Goal: Task Accomplishment & Management: Use online tool/utility

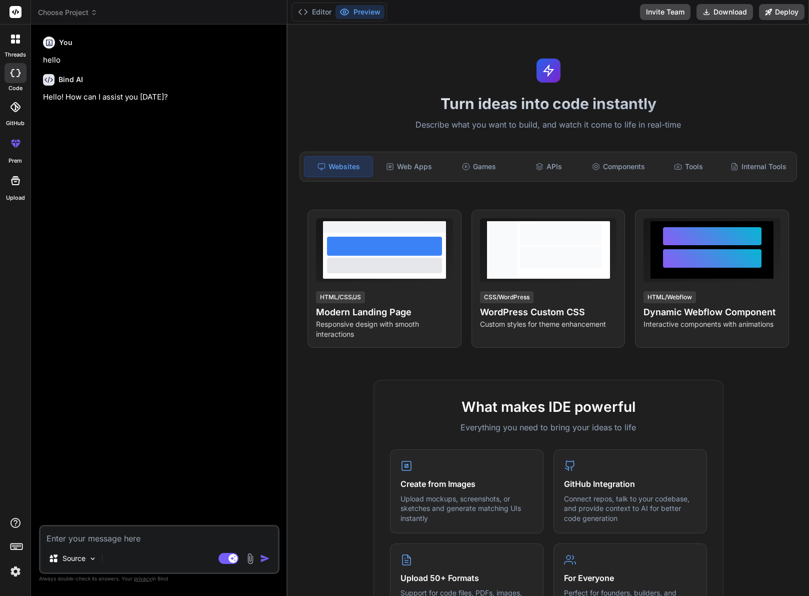
type textarea "x"
click at [76, 526] on div "Source Agent Mode. When this toggle is activated, AI automatically makes decisi…" at bounding box center [159, 549] width 241 height 49
click at [78, 536] on textarea at bounding box center [160, 535] width 238 height 18
type textarea "M"
type textarea "x"
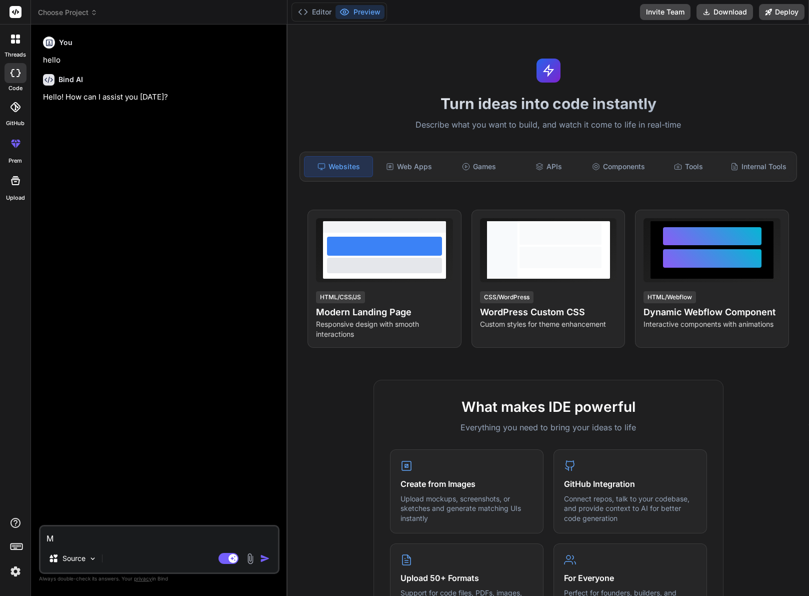
type textarea "Ma"
type textarea "x"
type textarea "Mak"
type textarea "x"
type textarea "Make"
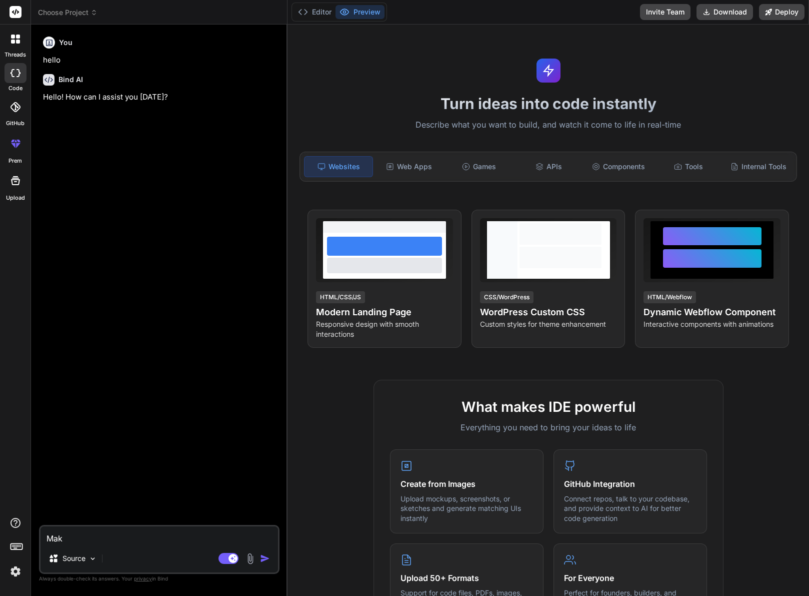
type textarea "x"
type textarea "Make"
type textarea "x"
type textarea "Make a"
type textarea "x"
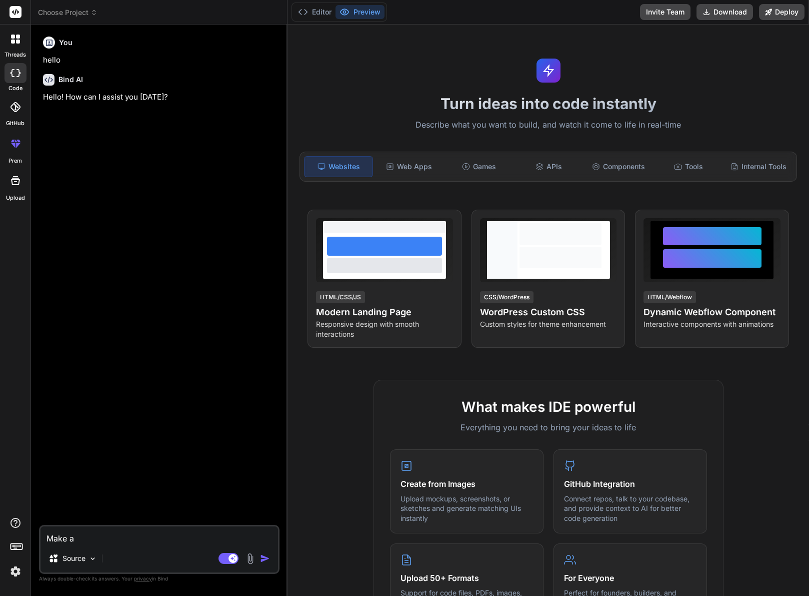
type textarea "Make a"
type textarea "x"
type textarea "Make a b"
type textarea "x"
type textarea "Make a bo"
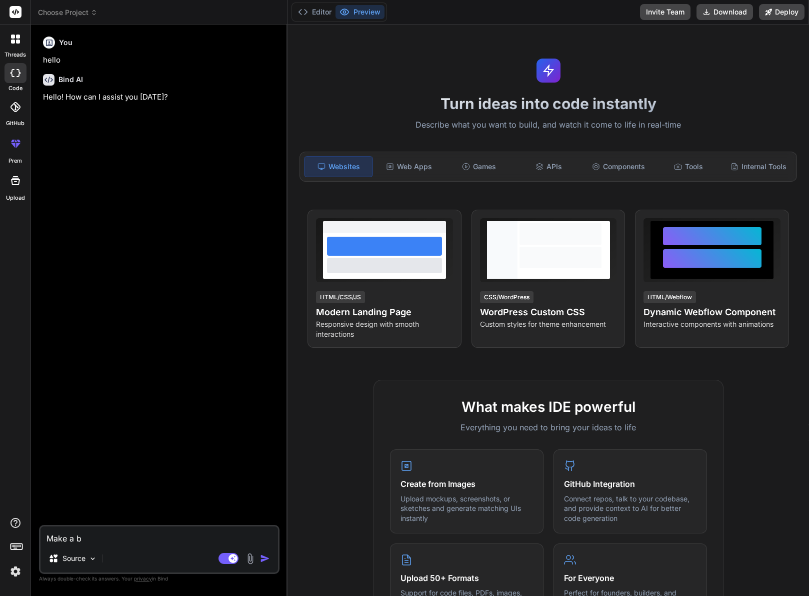
type textarea "x"
type textarea "Make a boo"
type textarea "x"
type textarea "Make a book"
type textarea "x"
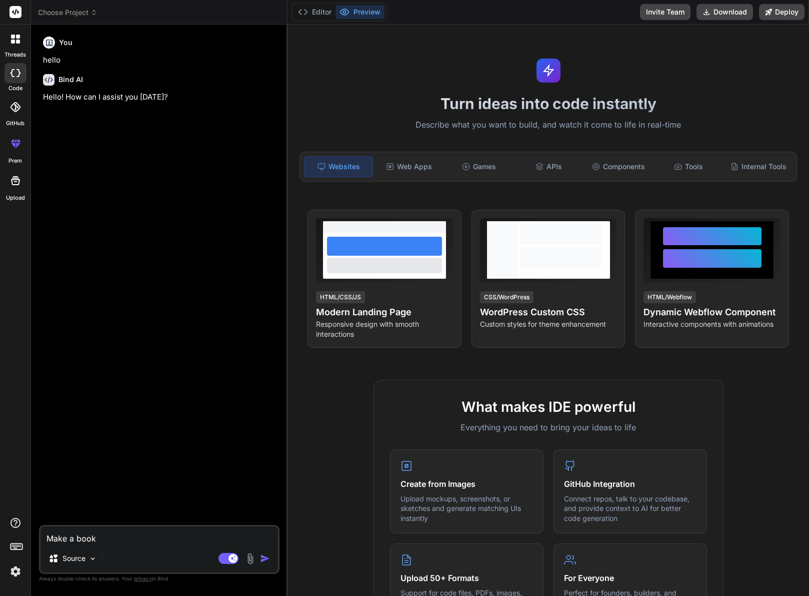
type textarea "Make a booki"
type textarea "x"
type textarea "Make a bookin"
type textarea "x"
type textarea "Make a booking"
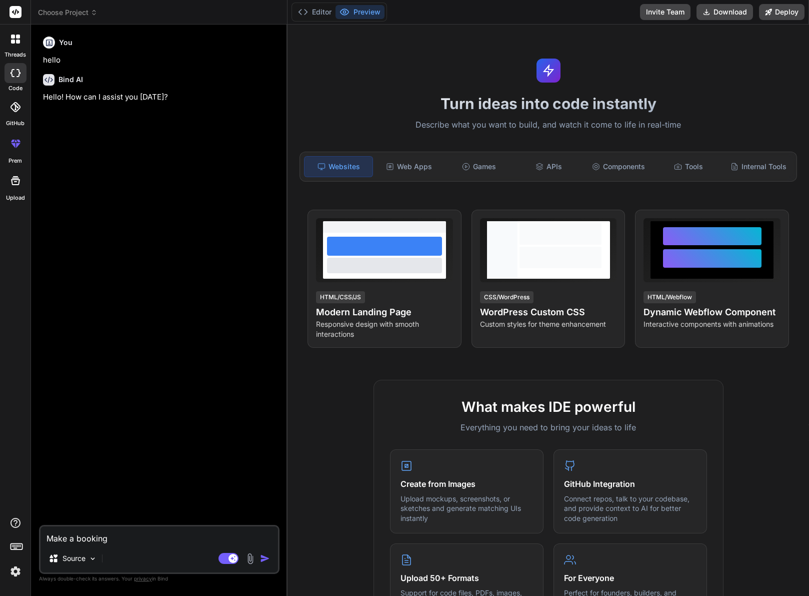
type textarea "x"
type textarea "Make a booking"
type textarea "x"
type textarea "Make a booking c"
type textarea "x"
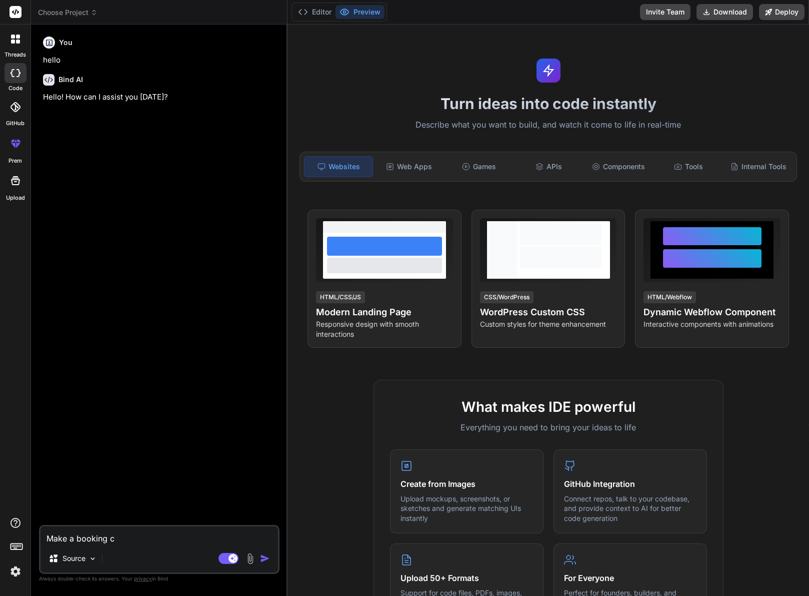
type textarea "Make a booking ca"
type textarea "x"
type textarea "Make a booking cal"
type textarea "x"
type textarea "Make a booking cale"
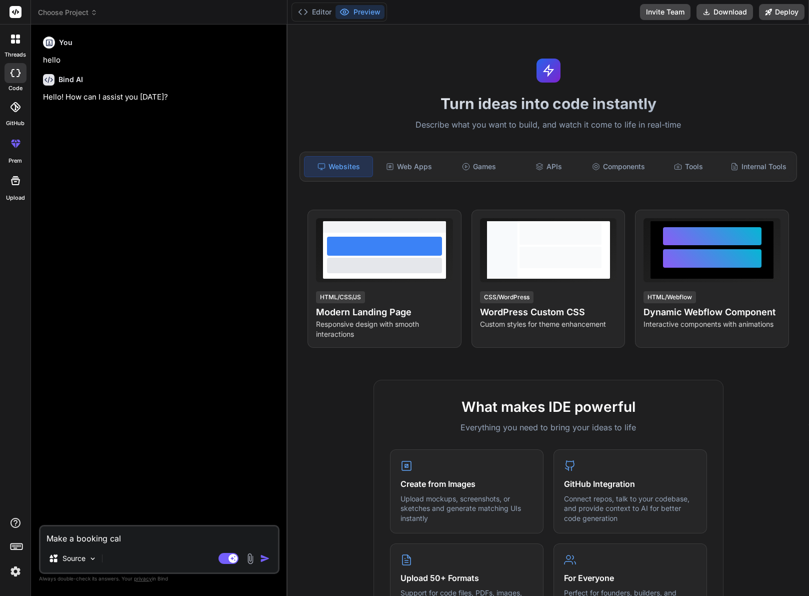
type textarea "x"
type textarea "Make a booking calen"
type textarea "x"
type textarea "Make a booking calend"
type textarea "x"
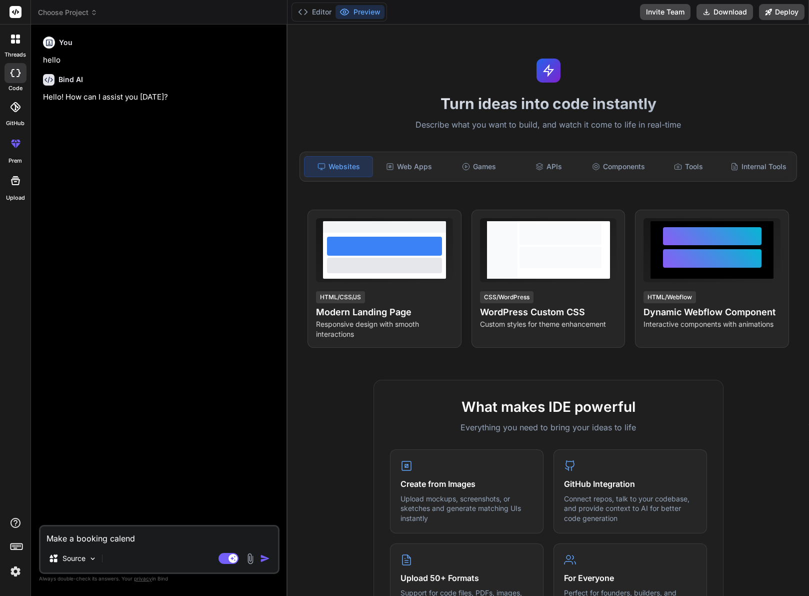
type textarea "Make a booking calenda"
type textarea "x"
type textarea "Make a booking calendar"
type textarea "x"
type textarea "Make a booking calendar"
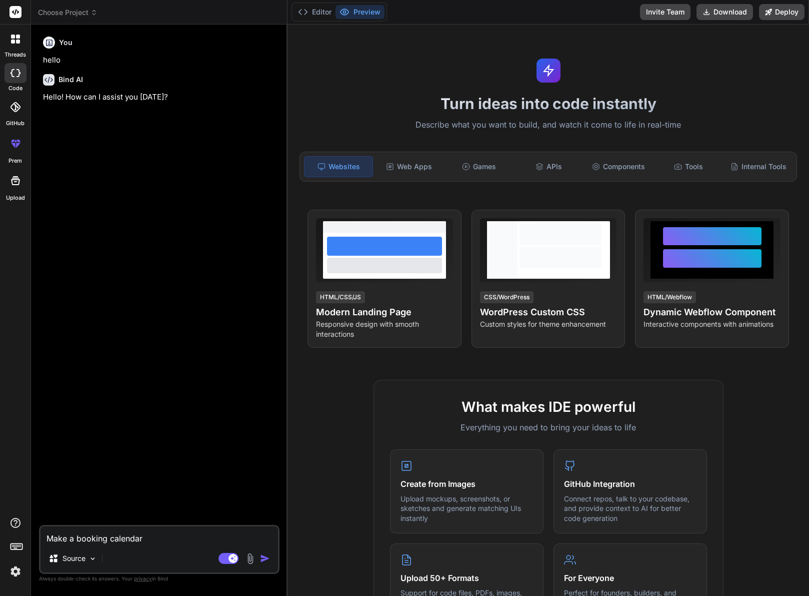
type textarea "x"
type textarea "Make a booking calendar s"
type textarea "x"
type textarea "Make a booking calendar sy"
type textarea "x"
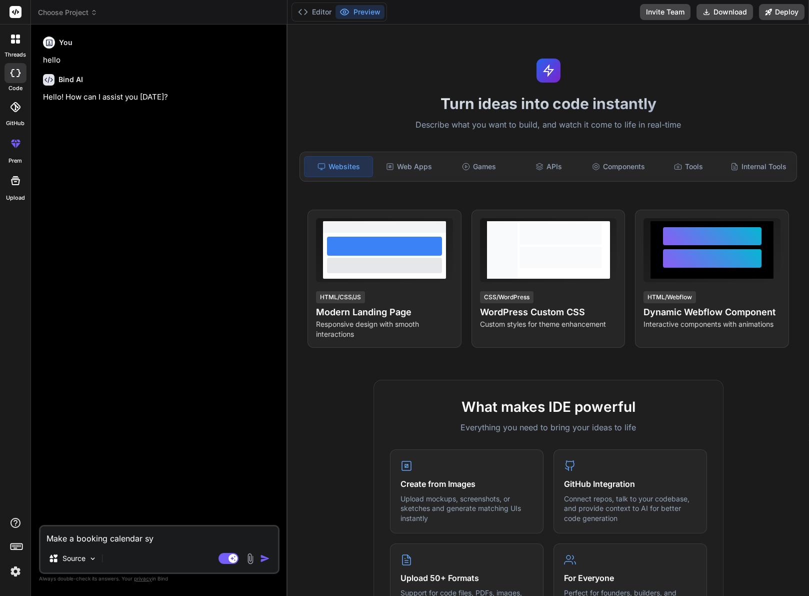
type textarea "Make a booking calendar sys"
type textarea "x"
type textarea "Make a booking calendar syst"
type textarea "x"
type textarea "Make a booking calendar syste"
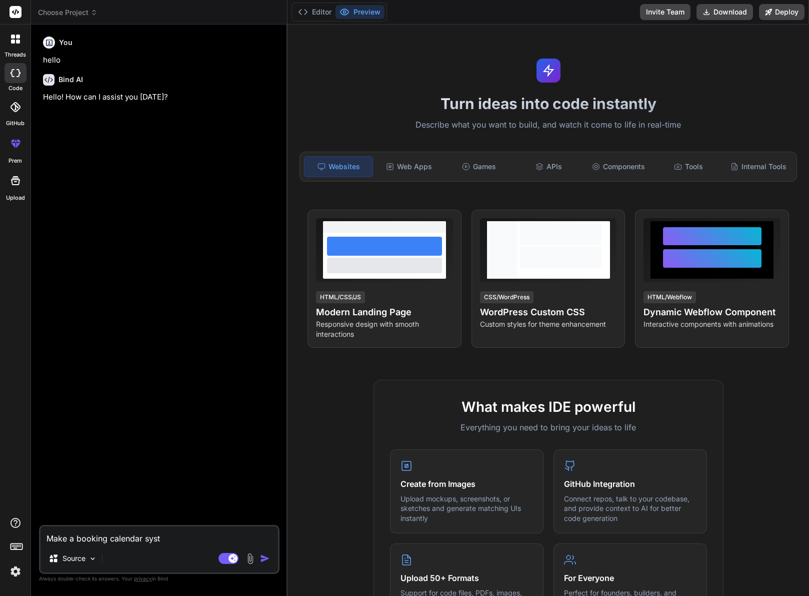
type textarea "x"
type textarea "Make a booking calendar system"
type textarea "x"
type textarea "Make a booking calendar system"
type textarea "x"
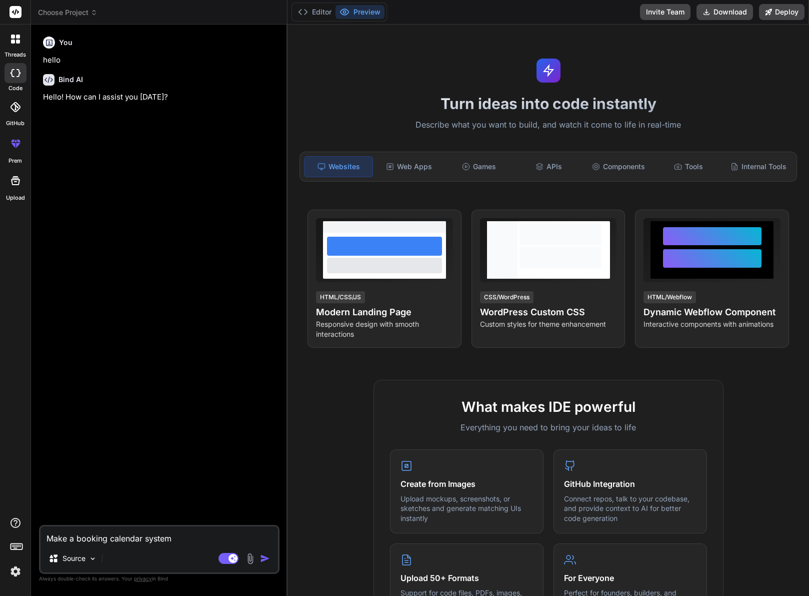
type textarea "Make a booking calendar system w"
type textarea "x"
type textarea "Make a booking calendar system wi"
type textarea "x"
type textarea "Make a booking calendar system wit"
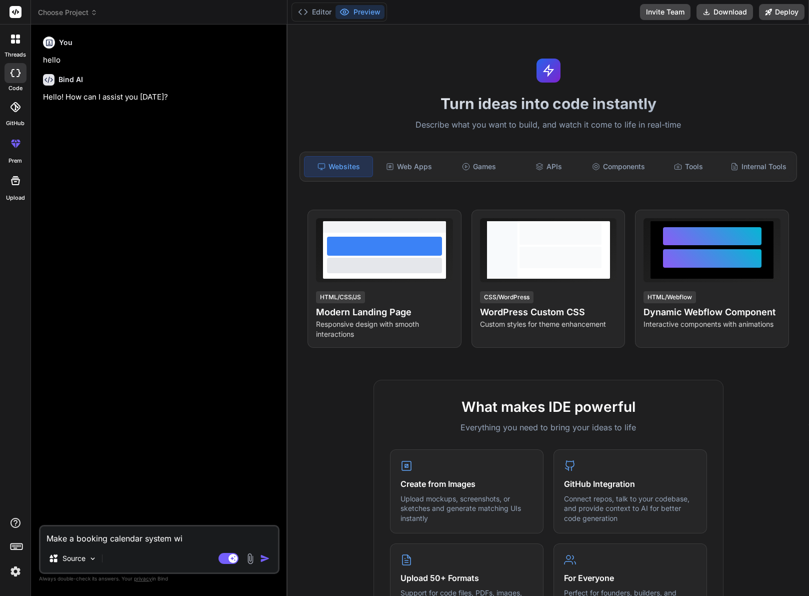
type textarea "x"
type textarea "Make a booking calendar system with"
type textarea "x"
type textarea "Make a booking calendar system with"
type textarea "x"
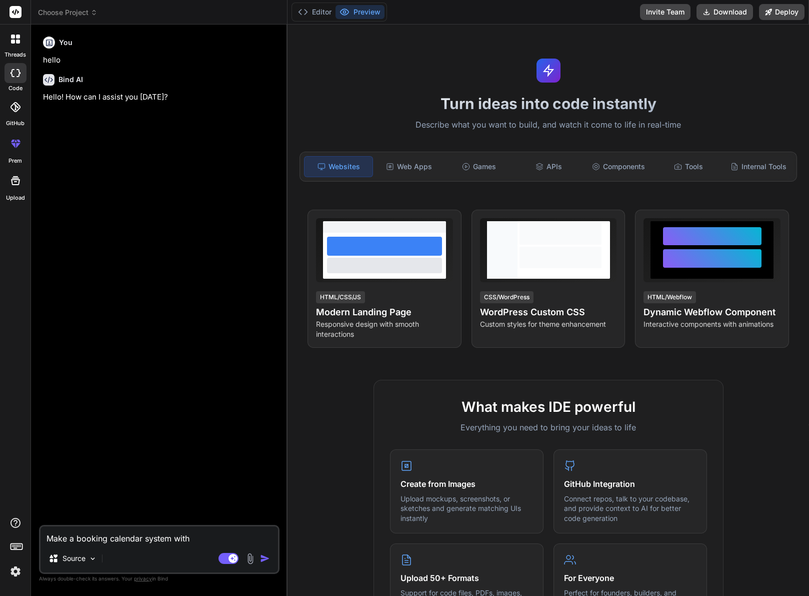
type textarea "Make a booking calendar system with m"
type textarea "x"
type textarea "Make a booking calendar system with me"
type textarea "x"
type textarea "Make a booking calendar system with mes"
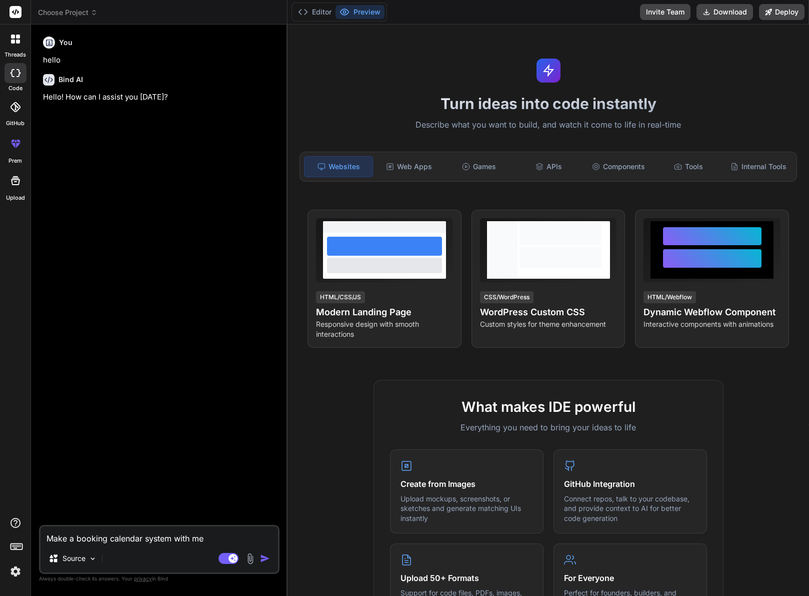
type textarea "x"
type textarea "Make a booking calendar system with mess"
type textarea "x"
type textarea "Make a booking calendar system with messa"
type textarea "x"
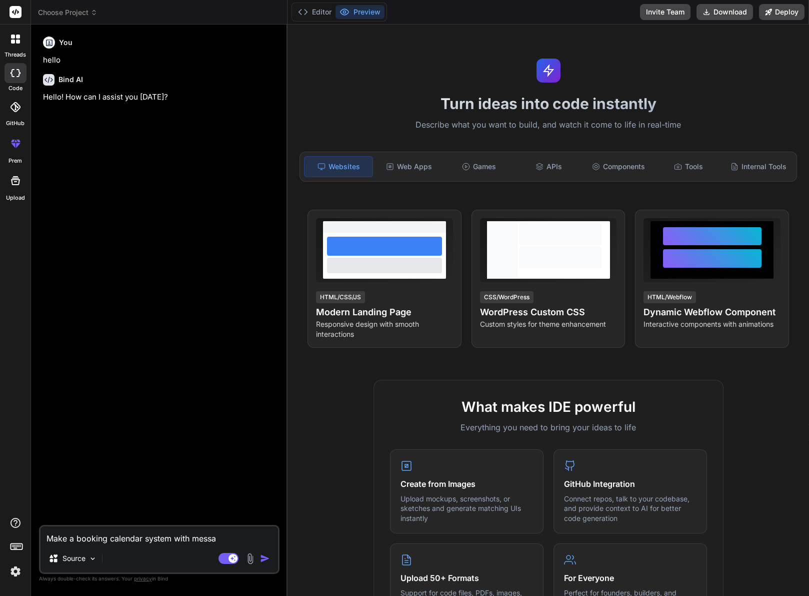
type textarea "Make a booking calendar system with messag"
type textarea "x"
type textarea "Make a booking calendar system with message"
type textarea "x"
type textarea "Make a booking calendar system with message"
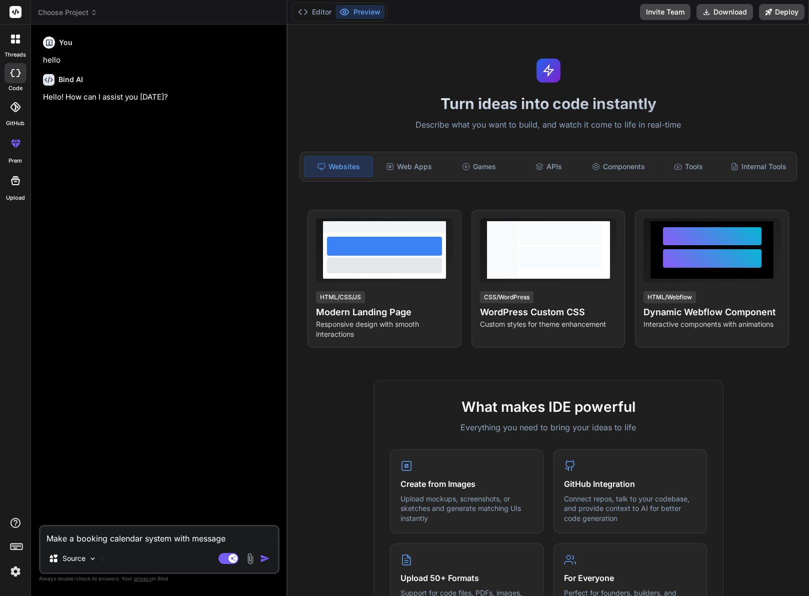
type textarea "x"
type textarea "Make a booking calendar system with message w"
type textarea "x"
type textarea "Make a booking calendar system with message wa"
type textarea "x"
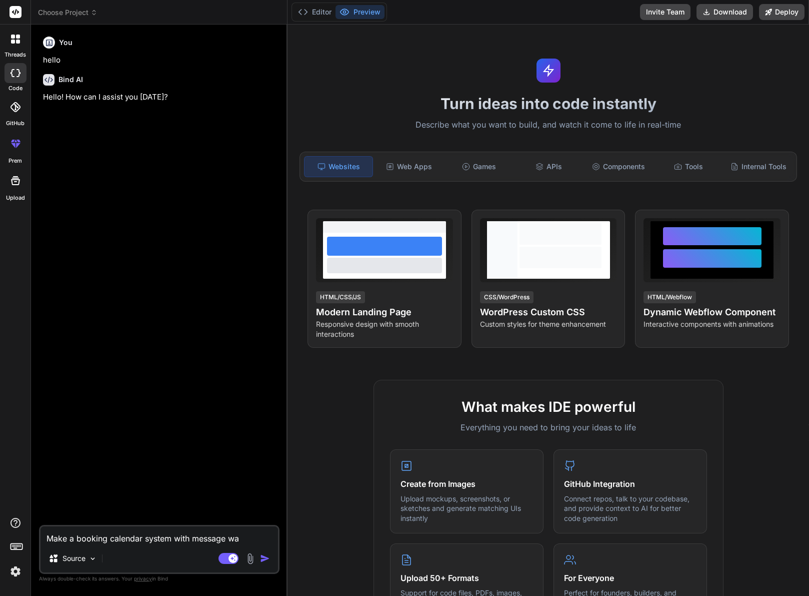
type textarea "Make a booking calendar system with message wal"
type textarea "x"
type textarea "Make a booking calendar system with message wall"
type textarea "x"
type textarea "Make a booking calendar system with message wall,"
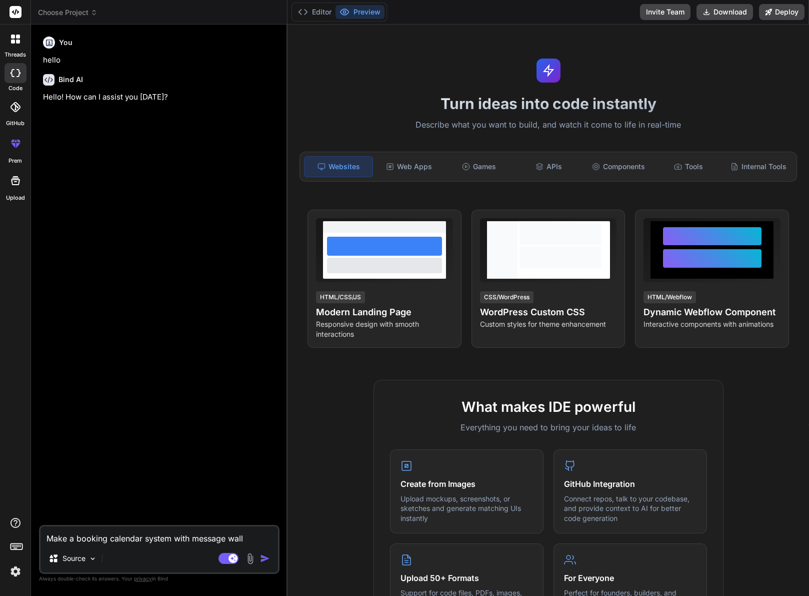
type textarea "x"
type textarea "Make a booking calendar system with message wall,"
type textarea "x"
type textarea "Make a booking calendar system with message wall, c"
type textarea "x"
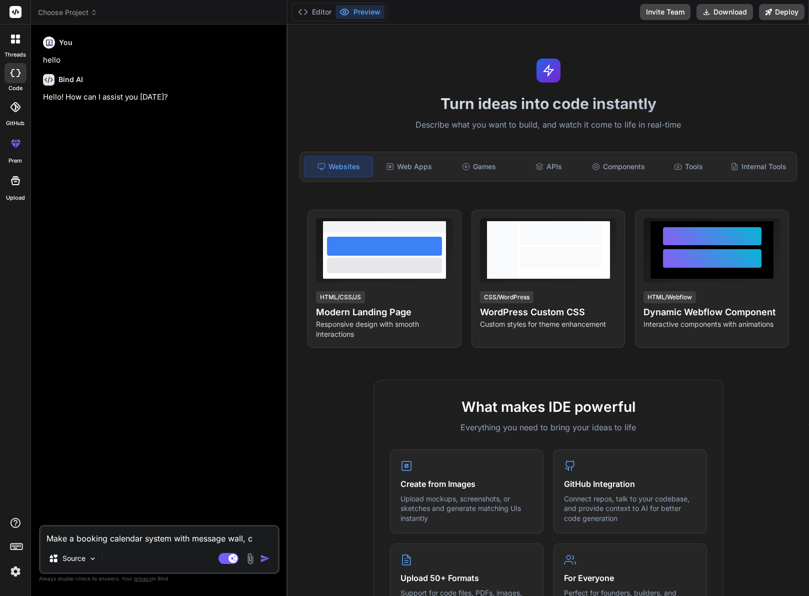
type textarea "Make a booking calendar system with message wall,"
type textarea "x"
type textarea "Make a booking calendar system with message wall, g"
type textarea "x"
type textarea "Make a booking calendar system with message wall, gu"
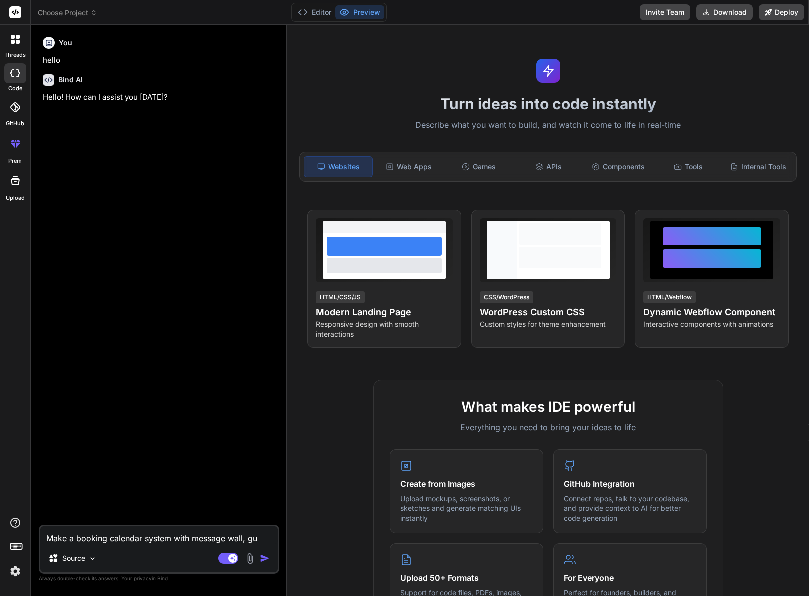
type textarea "x"
type textarea "Make a booking calendar system with message wall, gui"
type textarea "x"
type textarea "Make a booking calendar system with message wall, guid"
type textarea "x"
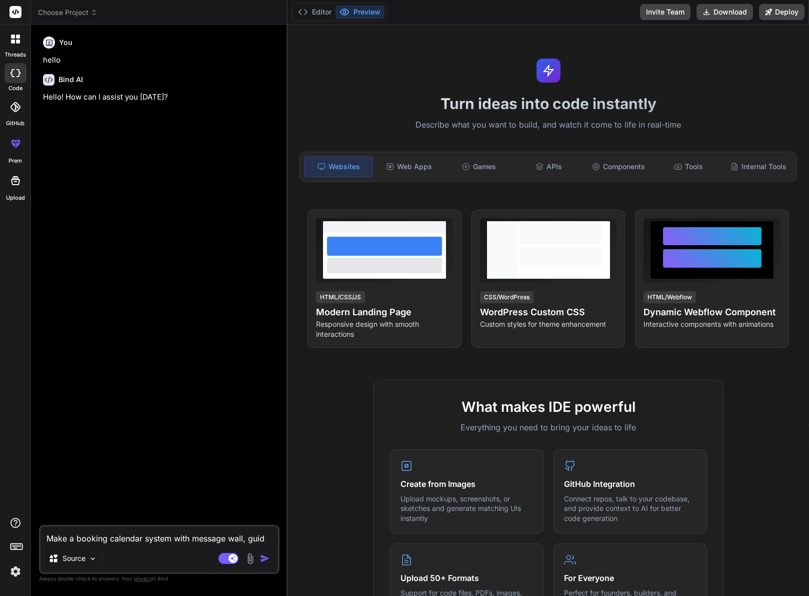
type textarea "Make a booking calendar system with message wall, guide"
type textarea "x"
type textarea "Make a booking calendar system with message wall, guides"
type textarea "x"
type textarea "Make a booking calendar system with message wall, guides"
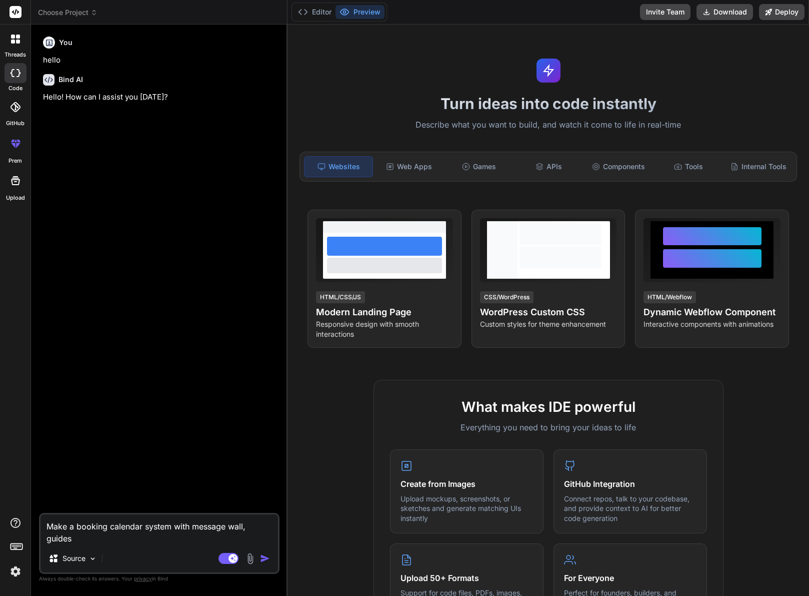
type textarea "x"
type textarea "Make a booking calendar system with message wall, guides a"
type textarea "x"
type textarea "Make a booking calendar system with message wall, guides an"
type textarea "x"
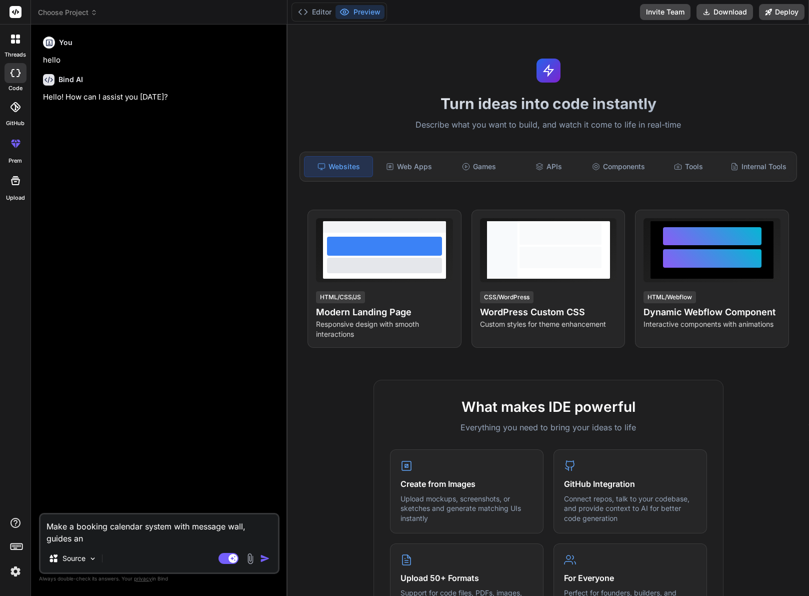
type textarea "Make a booking calendar system with message wall, guides and"
type textarea "x"
type textarea "Make a booking calendar system with message wall, guides and"
type textarea "x"
type textarea "Make a booking calendar system with message wall, guides and p"
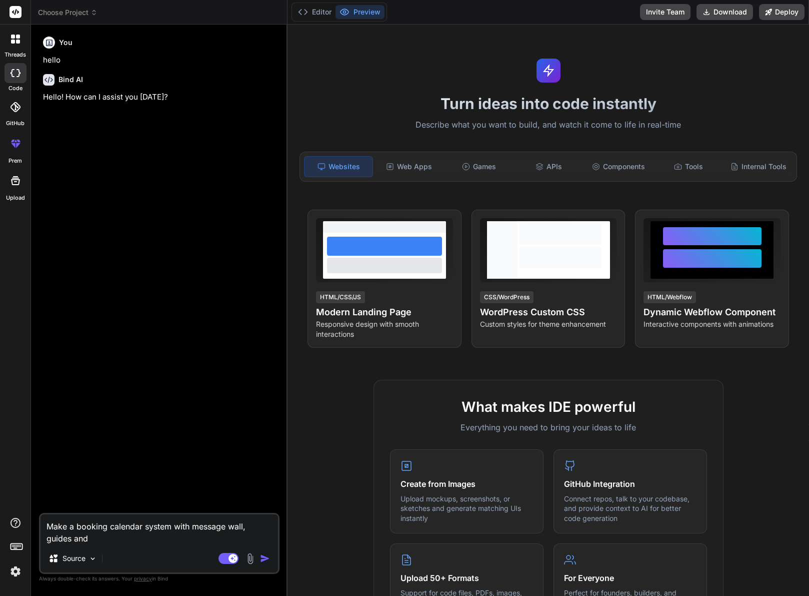
type textarea "x"
type textarea "Make a booking calendar system with message wall, guides and ph"
type textarea "x"
type textarea "Make a booking calendar system with message wall, guides and pho"
type textarea "x"
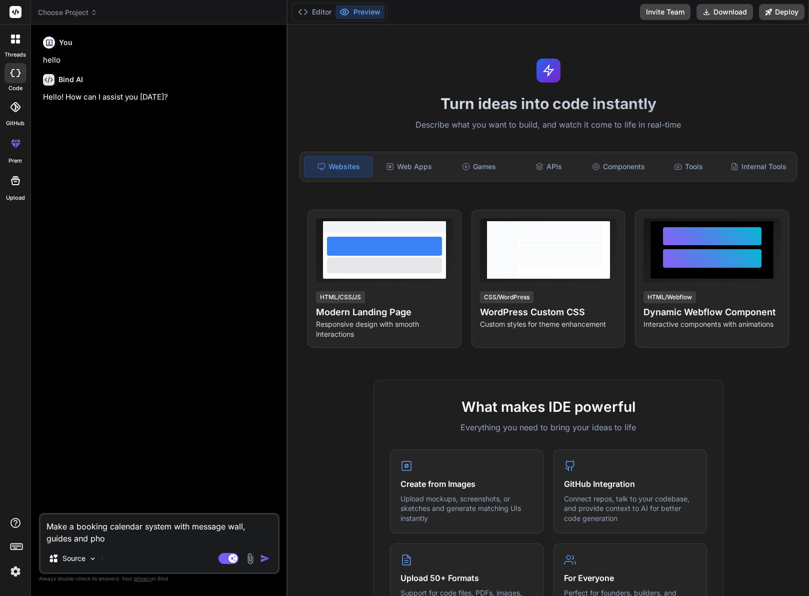
type textarea "Make a booking calendar system with message wall, guides and phot"
type textarea "x"
type textarea "Make a booking calendar system with message wall, guides and photo"
type textarea "x"
type textarea "Make a booking calendar system with message wall, guides and photo"
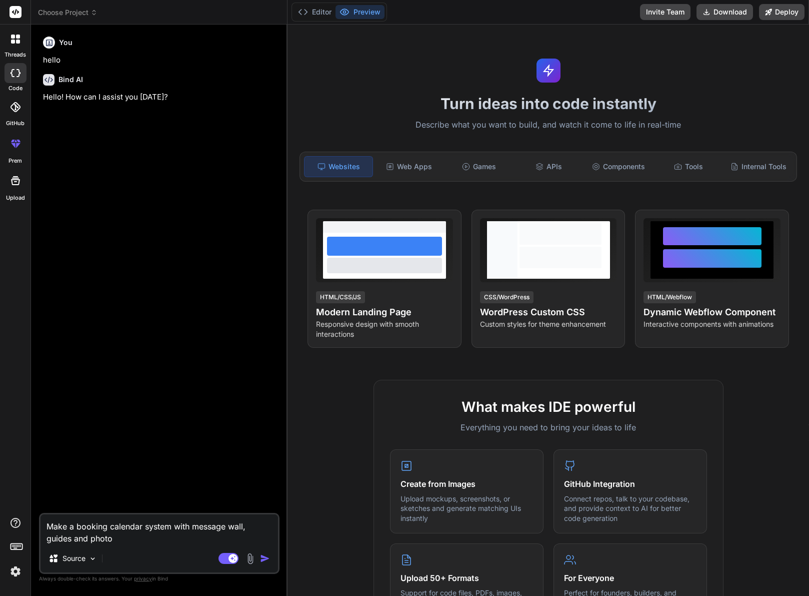
type textarea "x"
type textarea "Make a booking calendar system with message wall, guides and photo a"
type textarea "x"
type textarea "Make a booking calendar system with message wall, guides and photo al"
type textarea "x"
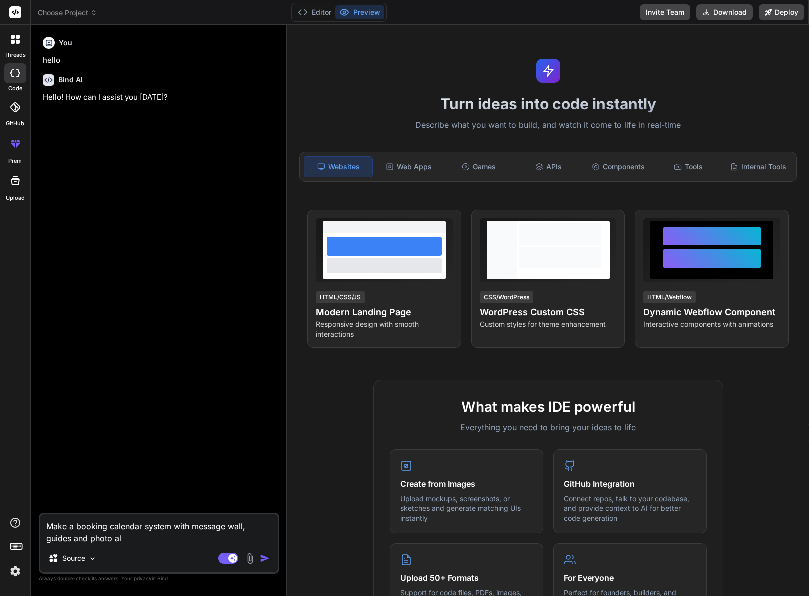
type textarea "Make a booking calendar system with message wall, guides and photo alb"
type textarea "x"
type textarea "Make a booking calendar system with message wall, guides and photo albu"
type textarea "x"
type textarea "Make a booking calendar system with message wall, guides and photo album"
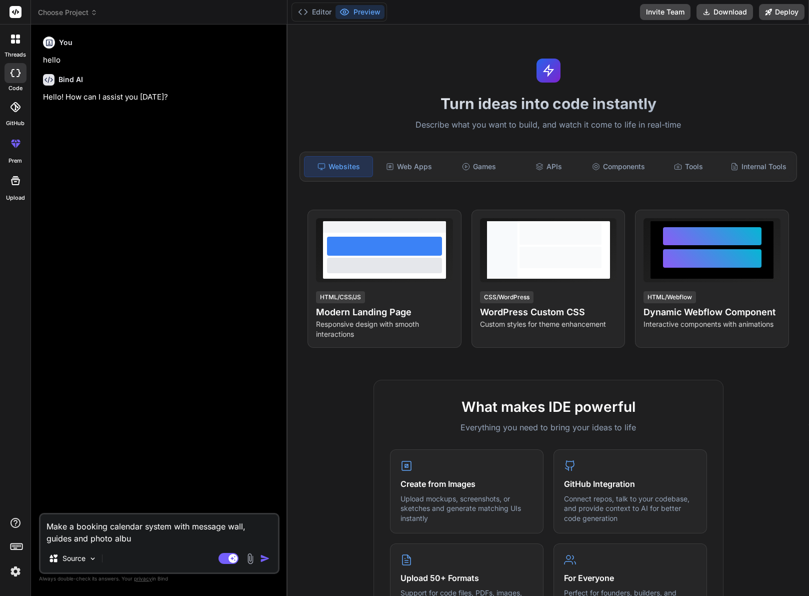
type textarea "x"
type textarea "Make a booking calendar system with message wall, guides and photo album"
type textarea "x"
type textarea "Make a booking calendar system with message wall, guides and photo album s"
type textarea "x"
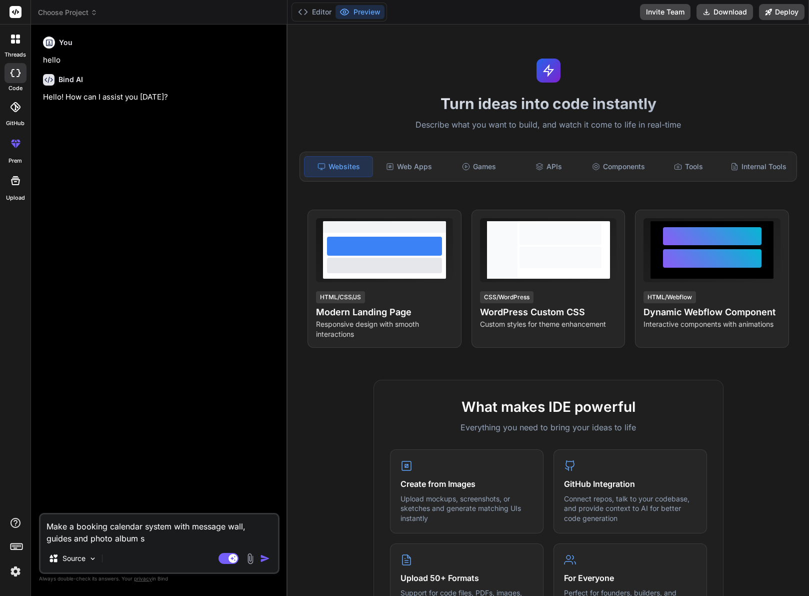
type textarea "Make a booking calendar system with message wall, guides and photo album se"
type textarea "x"
type textarea "Make a booking calendar system with message wall, guides and photo album sec"
type textarea "x"
type textarea "Make a booking calendar system with message wall, guides and photo album sect"
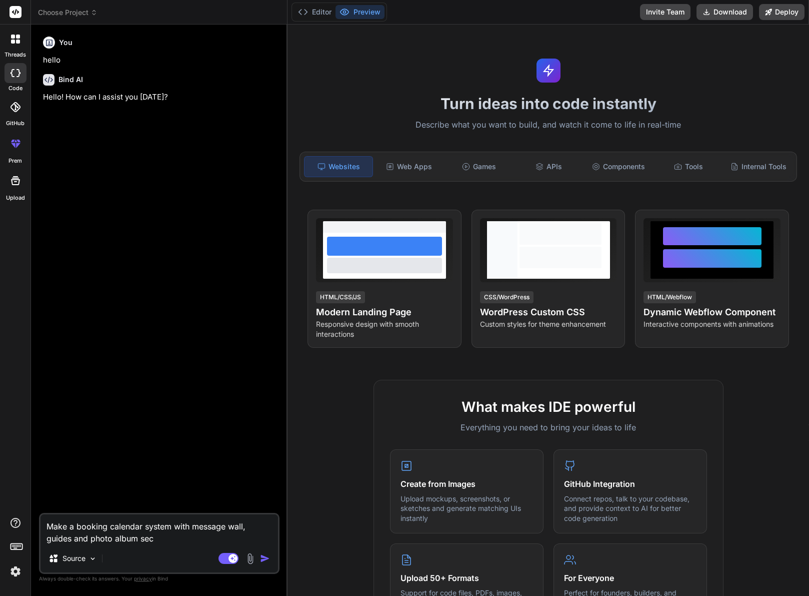
type textarea "x"
type textarea "Make a booking calendar system with message wall, guides and photo album secti"
type textarea "x"
type textarea "Make a booking calendar system with message wall, guides and photo album sectio"
type textarea "x"
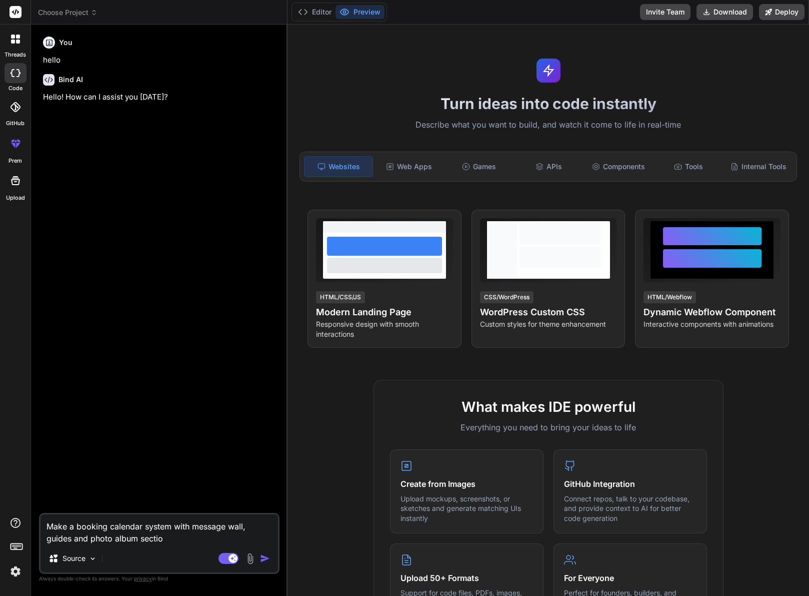
type textarea "Make a booking calendar system with message wall, guides and photo album section"
type textarea "x"
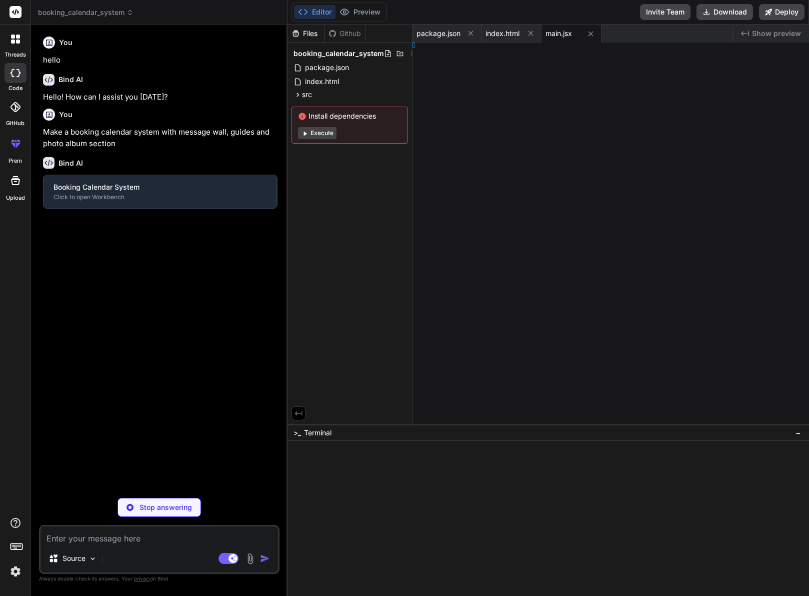
type textarea "x"
type textarea "; }"
type textarea "x"
type textarea "5; }"
type textarea "x"
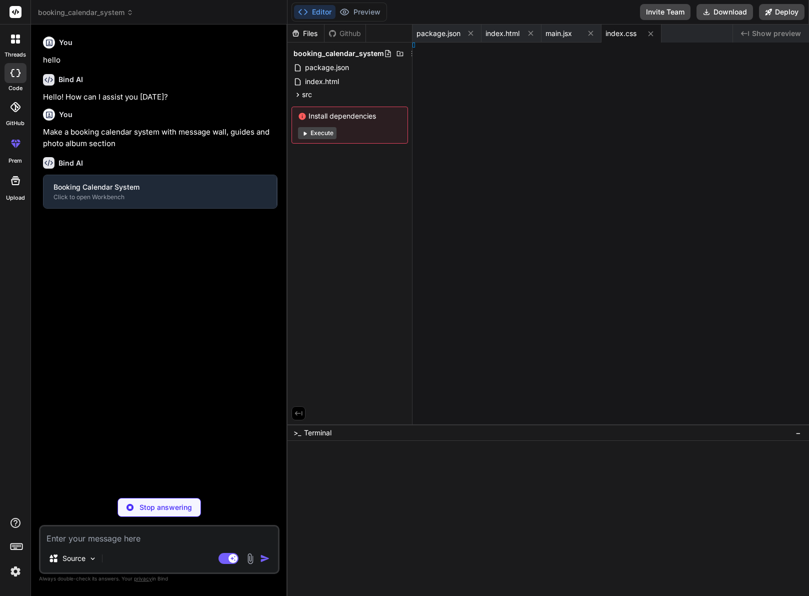
type textarea ";"
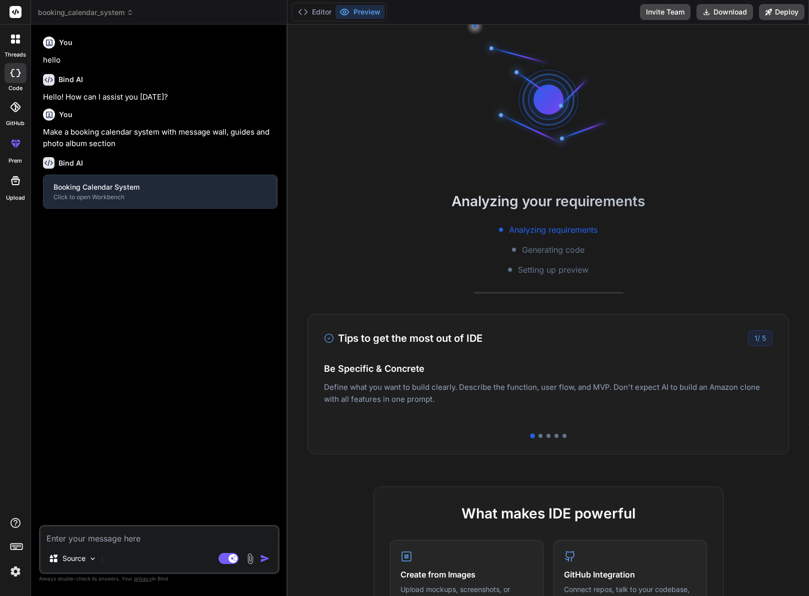
type textarea "x"
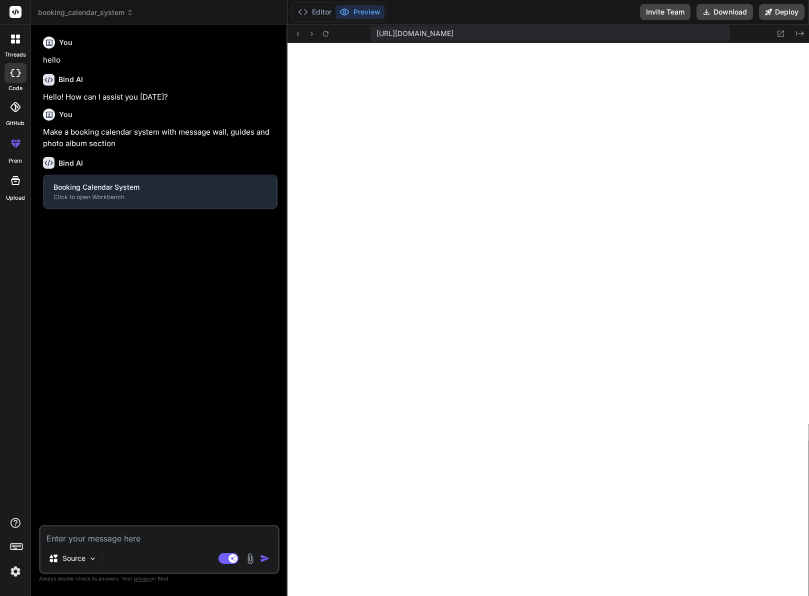
type textarea "</div> </div> ); }; export default App;"
type textarea "x"
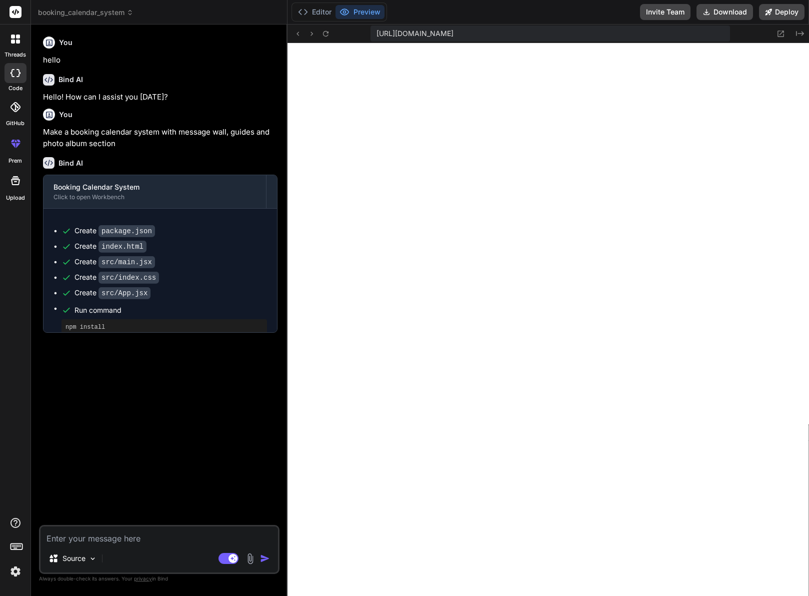
scroll to position [285, 0]
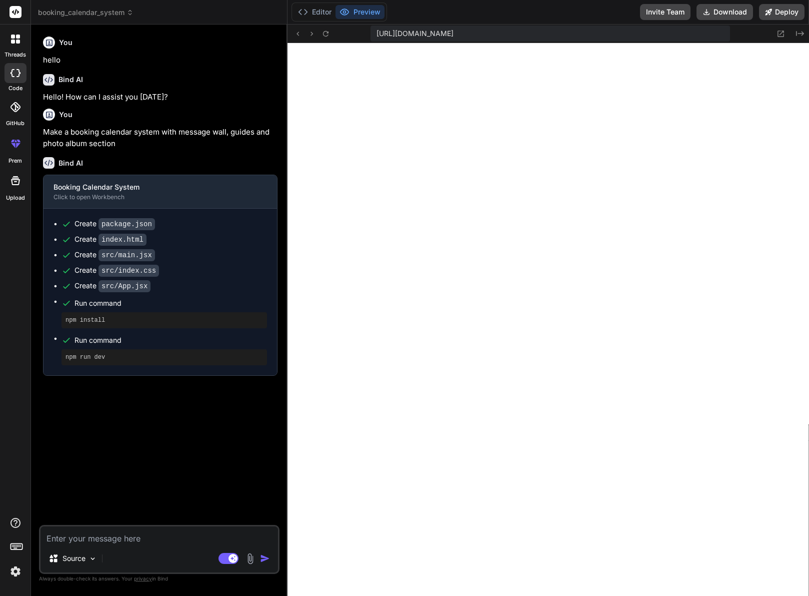
click at [198, 539] on textarea at bounding box center [160, 535] width 238 height 18
type textarea "<"
type textarea "x"
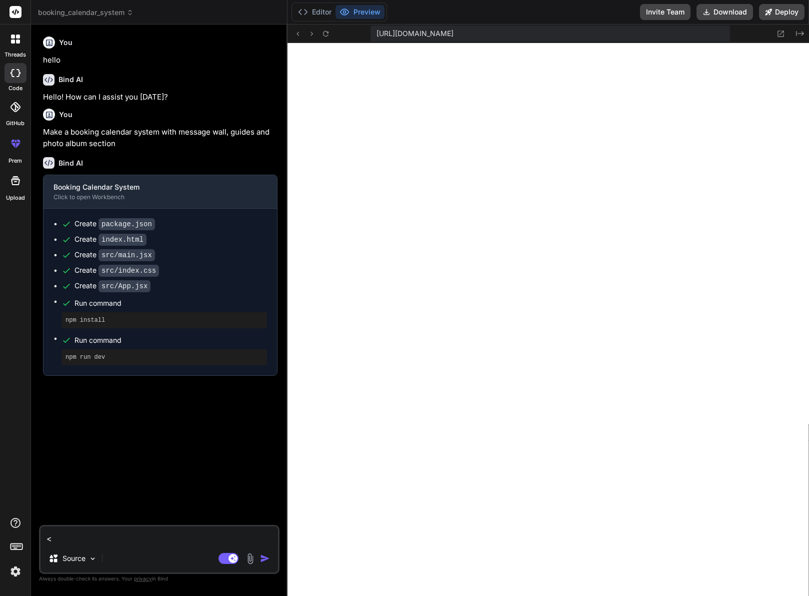
type textarea "<n"
type textarea "x"
type textarea "<"
type textarea "x"
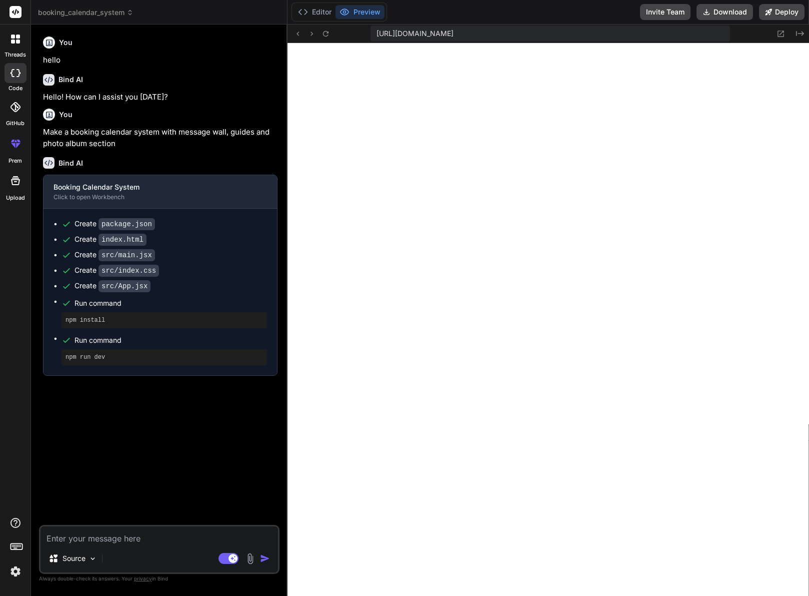
type textarea "B"
type textarea "x"
type textarea "By"
type textarea "x"
type textarea "Byg"
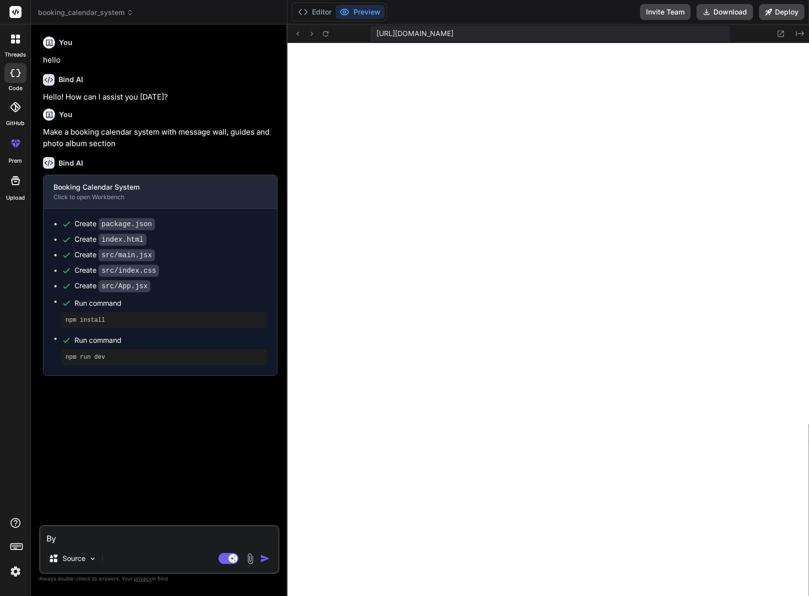
type textarea "x"
type textarea "Byg"
type textarea "x"
type textarea "Byg d"
type textarea "x"
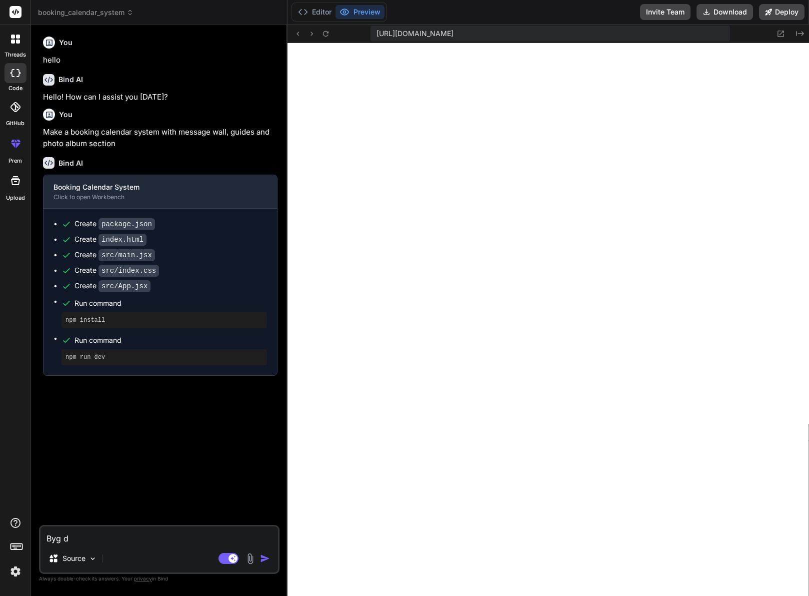
type textarea "Byg de"
type textarea "x"
type textarea "Byg den"
type textarea "x"
type textarea "Byg den"
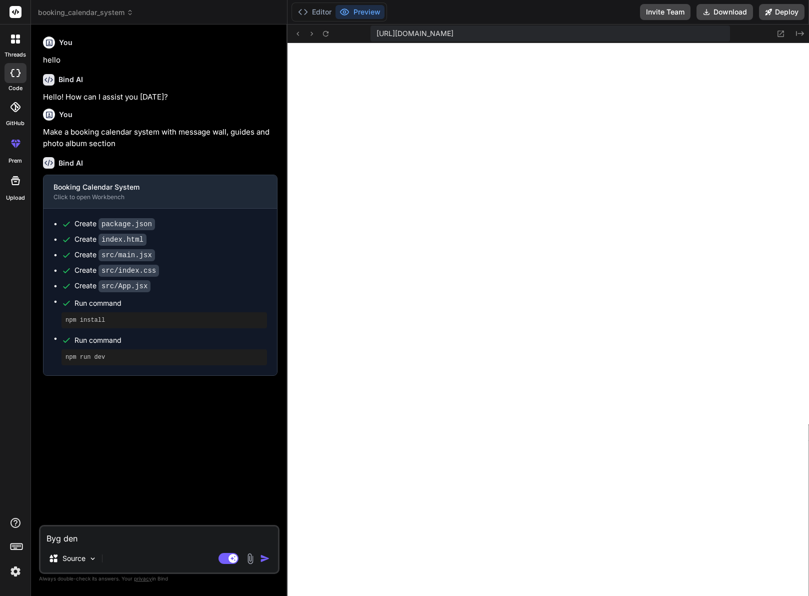
type textarea "x"
type textarea "Byg den s"
